Goal: Information Seeking & Learning: Understand process/instructions

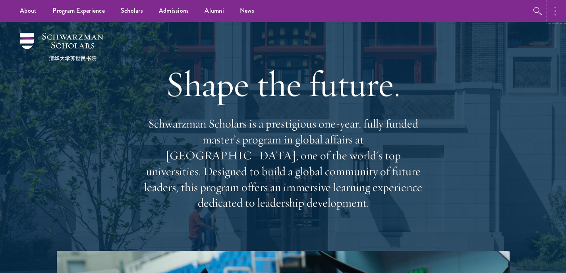
click at [555, 19] on button "button" at bounding box center [557, 11] width 17 height 22
click at [483, 56] on div "Shape the future. Schwarzman Scholars is a prestigious one-year, fully funded m…" at bounding box center [283, 136] width 487 height 229
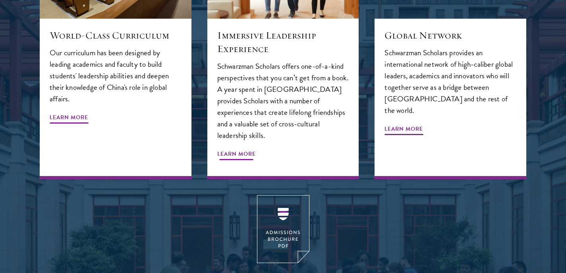
scroll to position [978, 0]
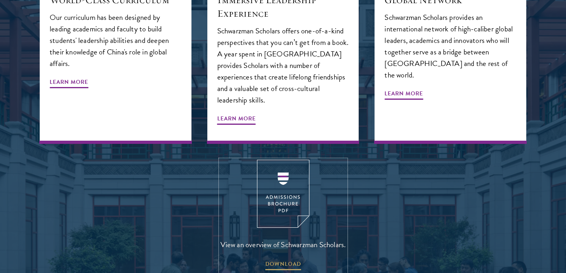
click at [277, 160] on img at bounding box center [283, 194] width 52 height 68
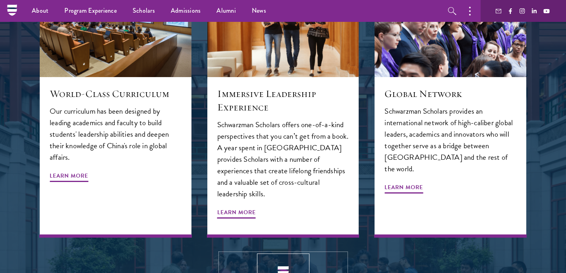
scroll to position [884, 0]
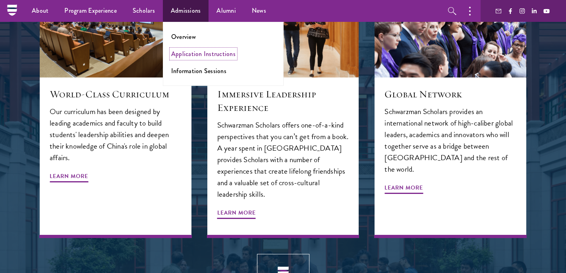
click at [190, 54] on link "Application Instructions" at bounding box center [203, 53] width 64 height 9
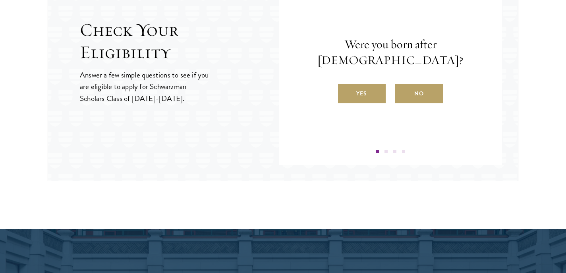
scroll to position [864, 0]
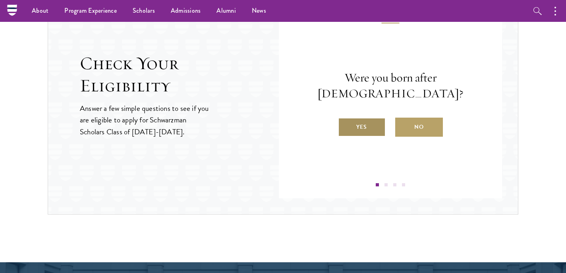
click at [363, 118] on label "Yes" at bounding box center [362, 127] width 48 height 19
click at [345, 118] on input "Yes" at bounding box center [341, 121] width 7 height 7
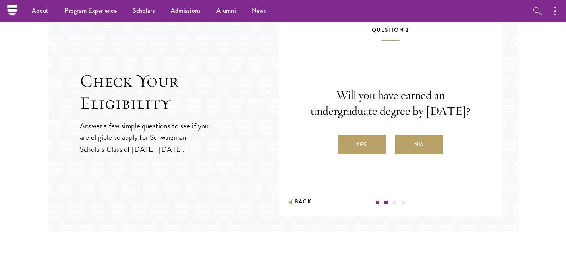
scroll to position [846, 0]
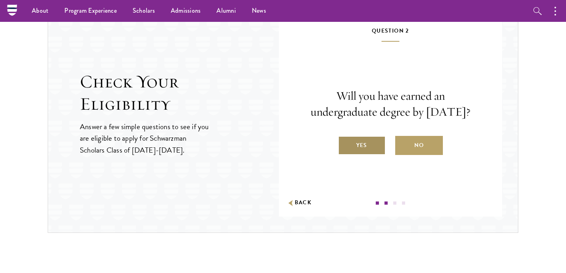
click at [366, 145] on label "Yes" at bounding box center [362, 145] width 48 height 19
click at [345, 144] on input "Yes" at bounding box center [341, 140] width 7 height 7
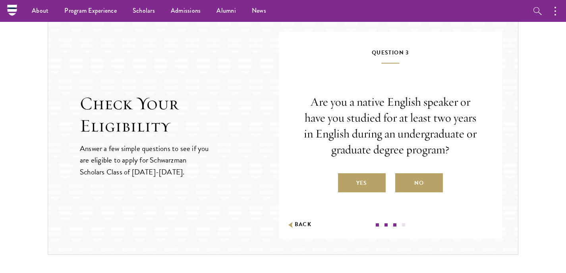
scroll to position [824, 0]
click at [369, 176] on label "Yes" at bounding box center [362, 183] width 48 height 19
click at [345, 176] on input "Yes" at bounding box center [341, 178] width 7 height 7
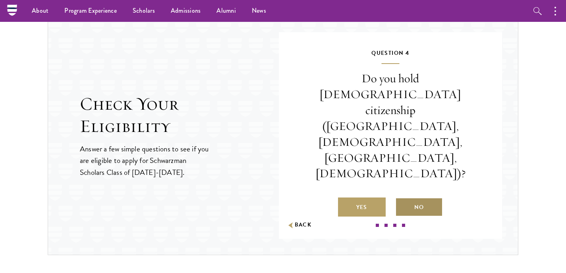
click at [411, 197] on label "No" at bounding box center [419, 206] width 48 height 19
click at [402, 199] on input "No" at bounding box center [398, 202] width 7 height 7
